Goal: Information Seeking & Learning: Learn about a topic

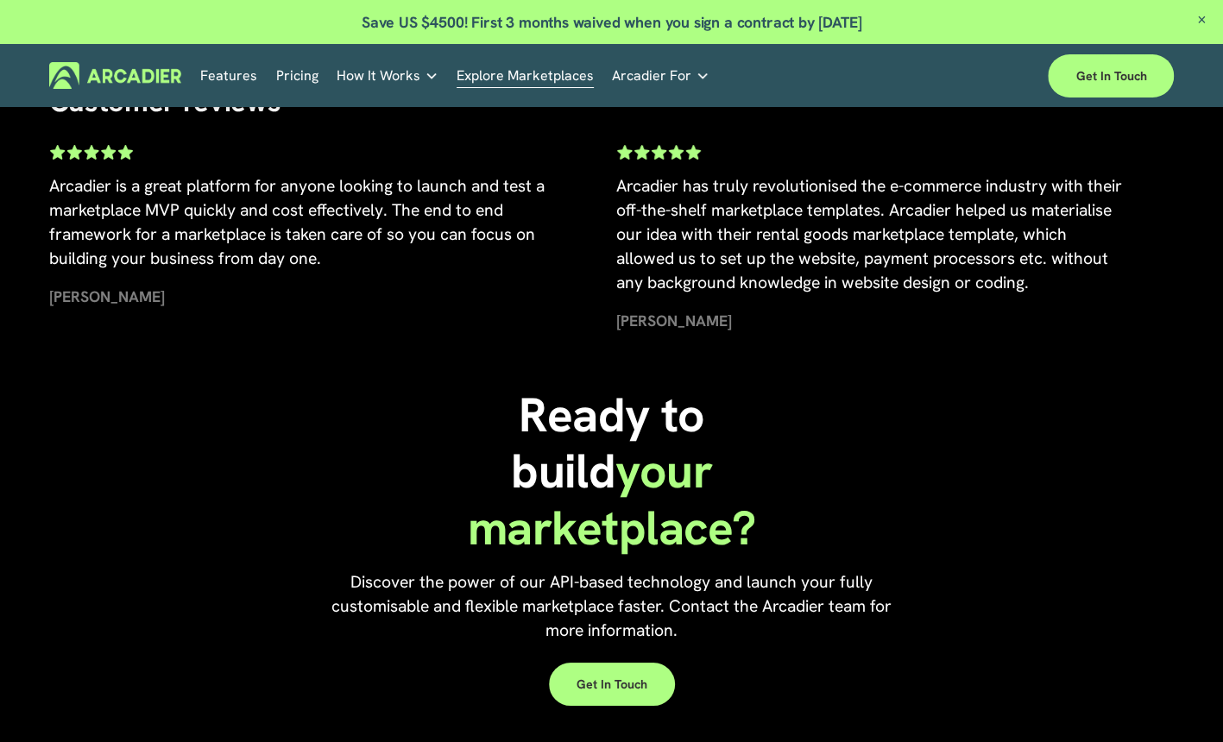
scroll to position [3568, 0]
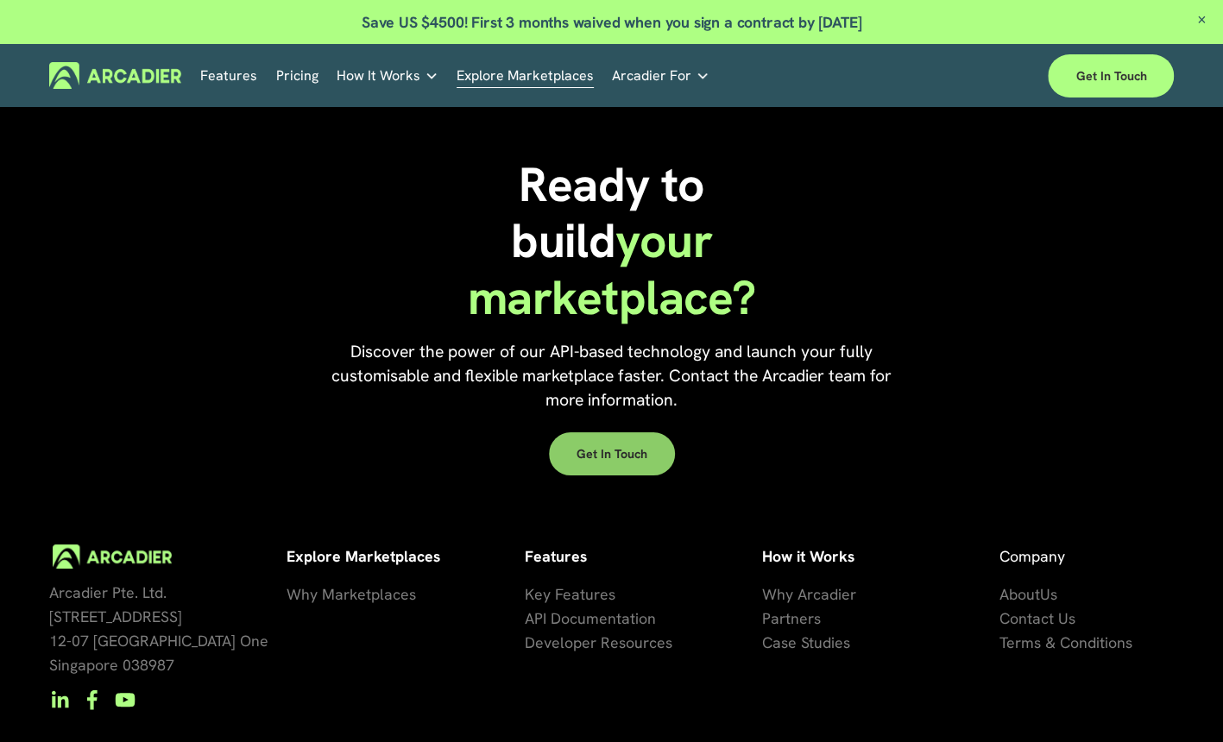
click at [615, 476] on link "Get in touch" at bounding box center [612, 453] width 126 height 43
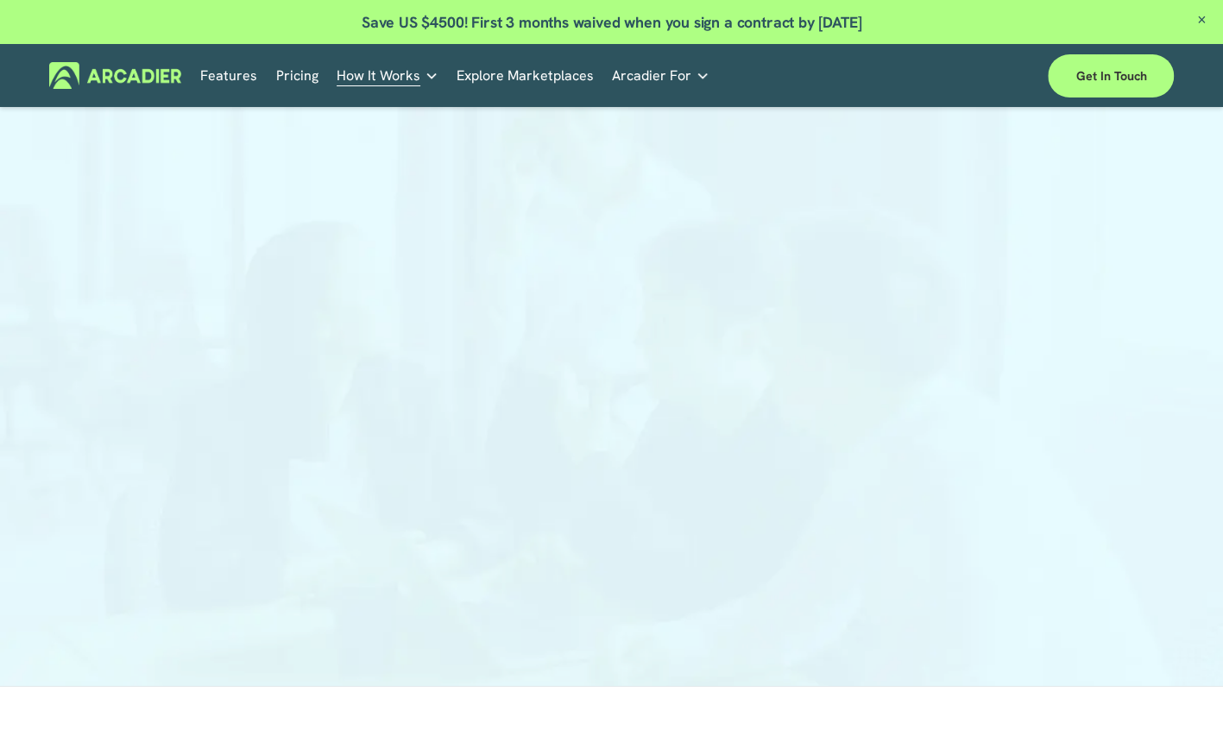
scroll to position [173, 0]
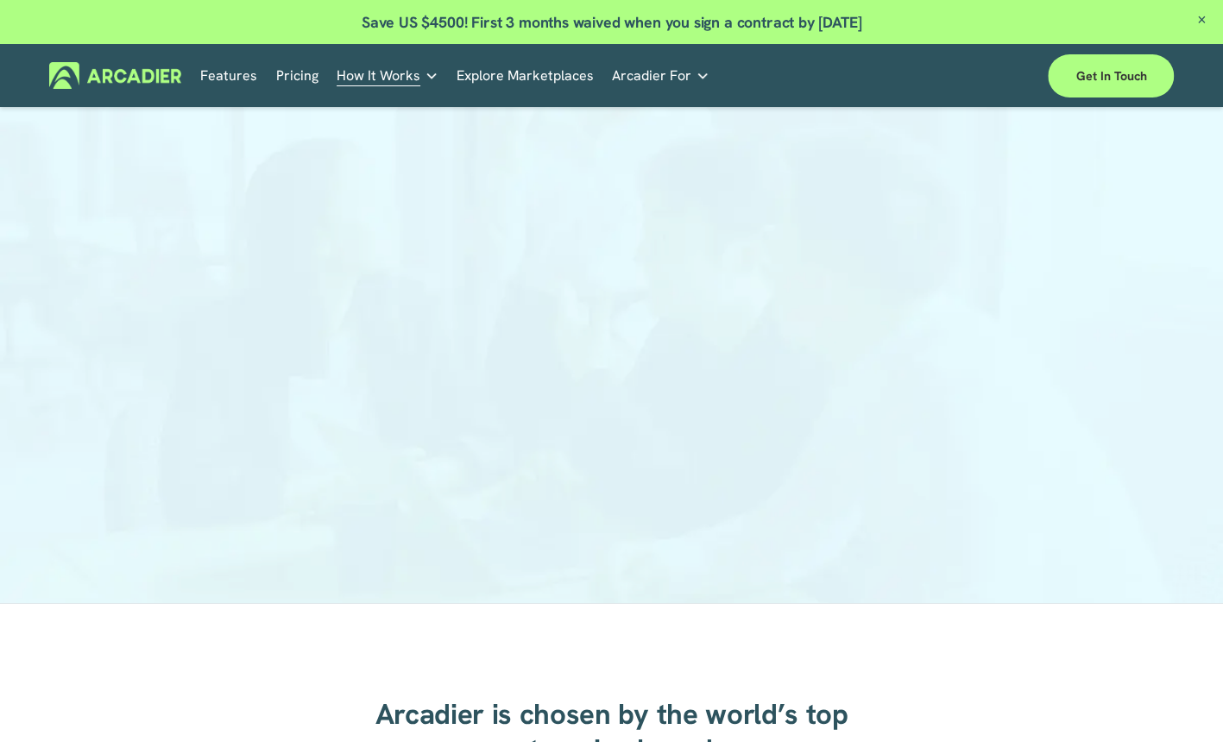
click at [298, 79] on link "Pricing" at bounding box center [297, 75] width 42 height 27
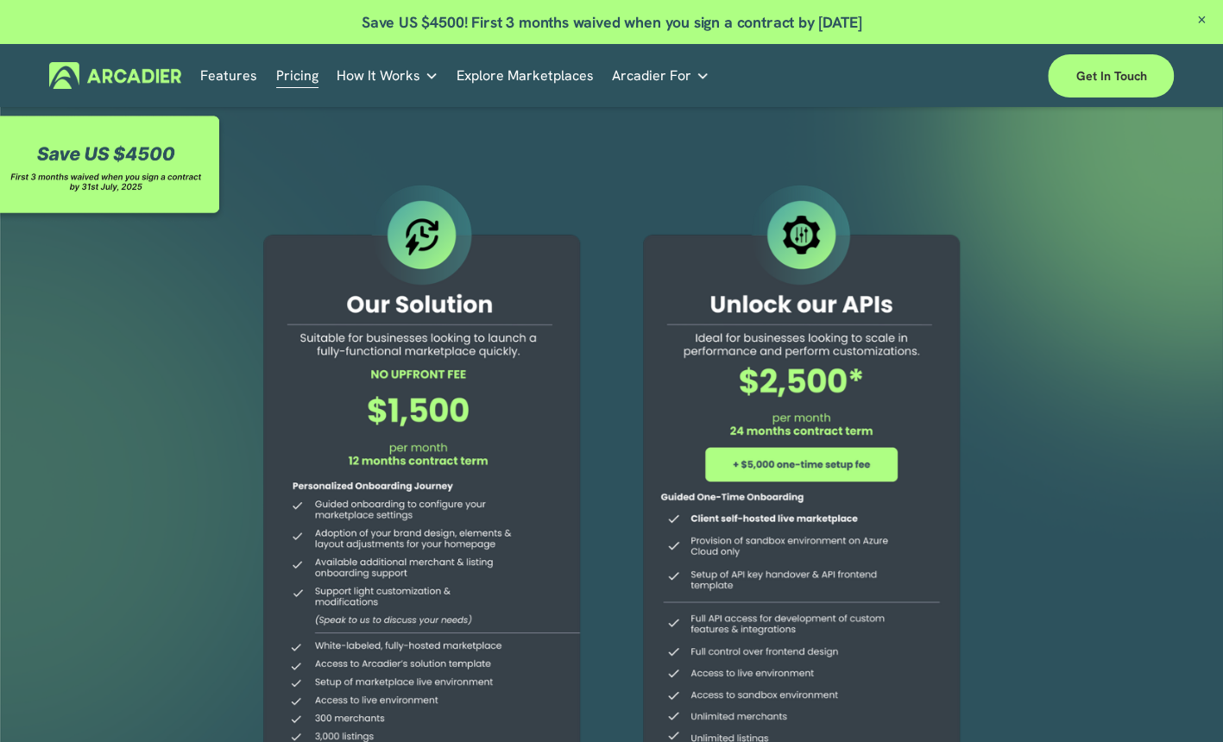
click at [1089, 552] on div at bounding box center [611, 518] width 1223 height 823
